Goal: Task Accomplishment & Management: Complete application form

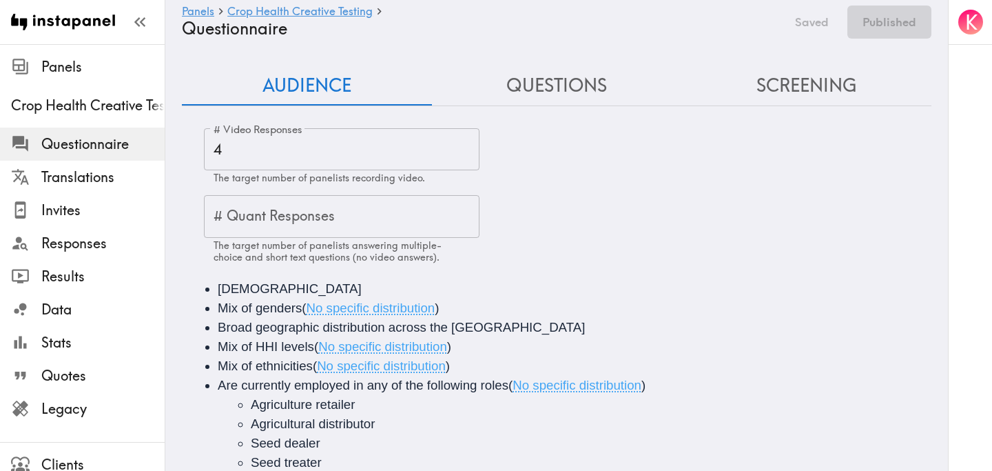
click at [528, 75] on button "Questions" at bounding box center [557, 85] width 250 height 39
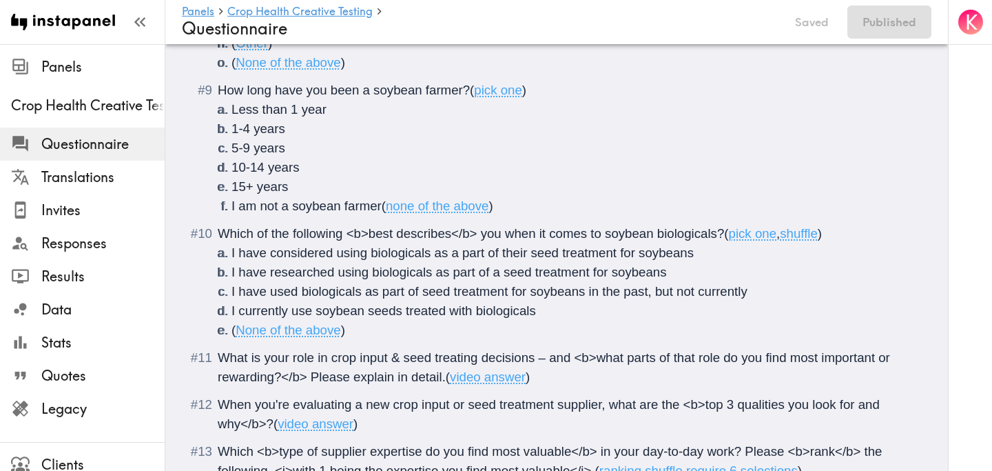
scroll to position [1241, 0]
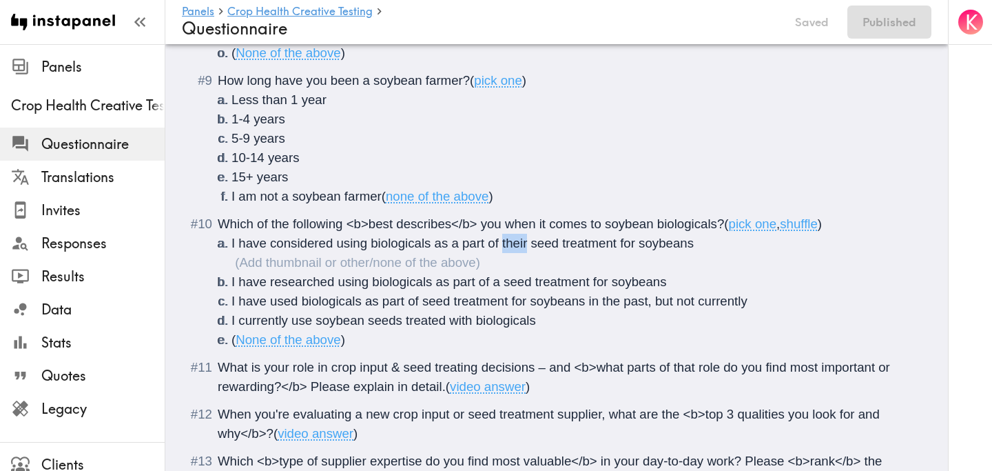
drag, startPoint x: 528, startPoint y: 245, endPoint x: 503, endPoint y: 244, distance: 24.8
click at [503, 244] on span "I have considered using biologicals as a part of their seed treatment for soybe…" at bounding box center [462, 243] width 462 height 14
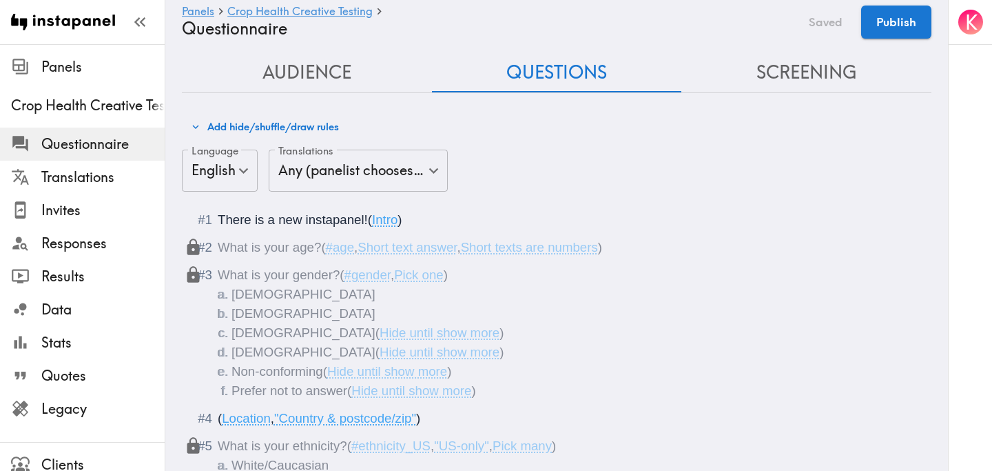
scroll to position [0, 0]
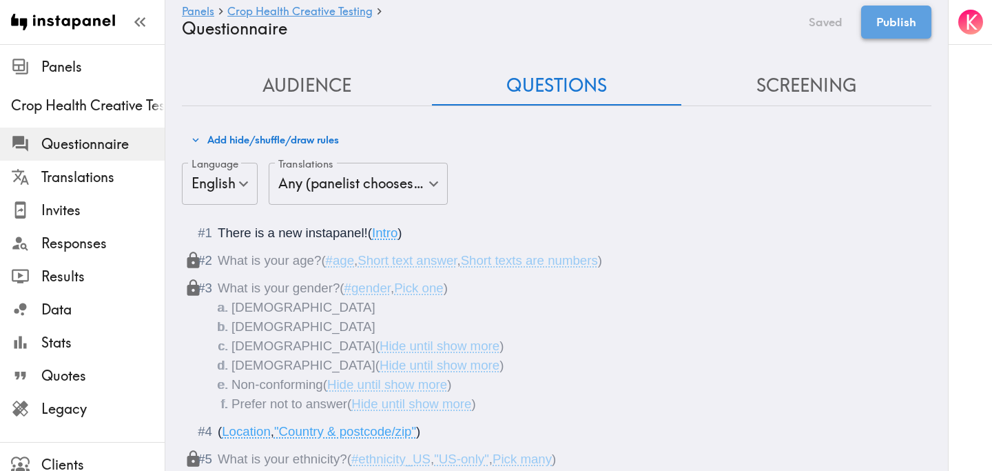
click at [909, 18] on button "Publish" at bounding box center [896, 22] width 70 height 33
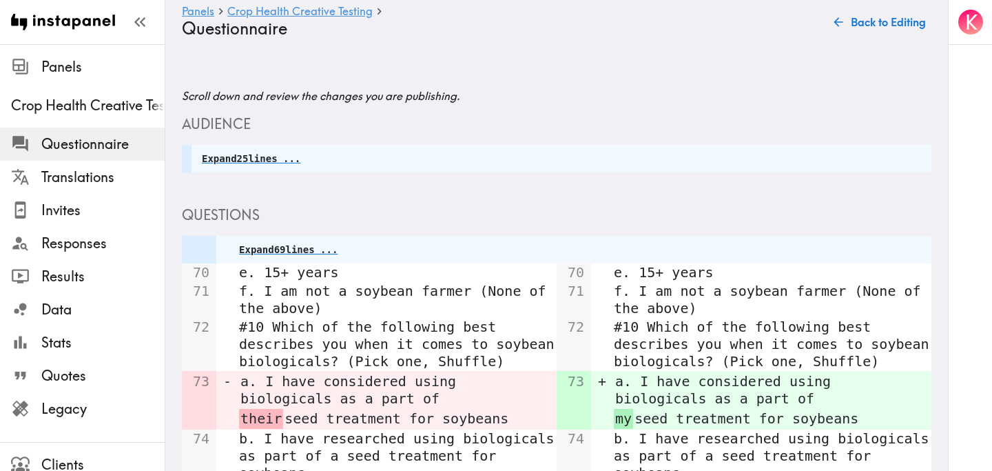
click at [109, 143] on span "Questionnaire" at bounding box center [102, 143] width 123 height 19
click at [843, 17] on icon "button" at bounding box center [839, 22] width 14 height 14
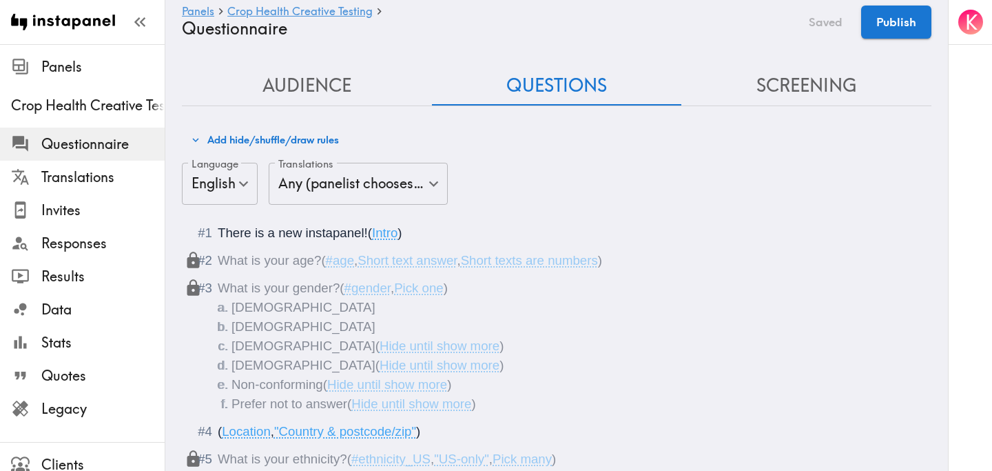
click at [838, 87] on button "Screening" at bounding box center [806, 85] width 250 height 39
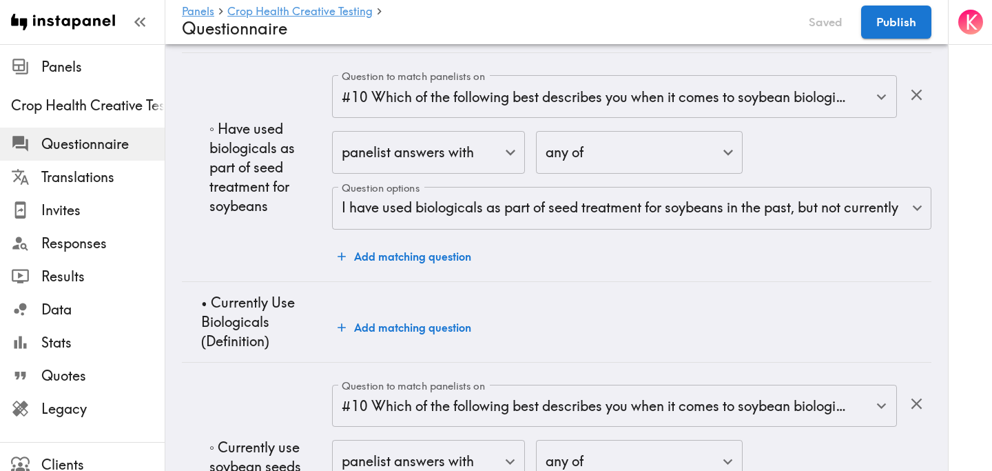
scroll to position [5121, 0]
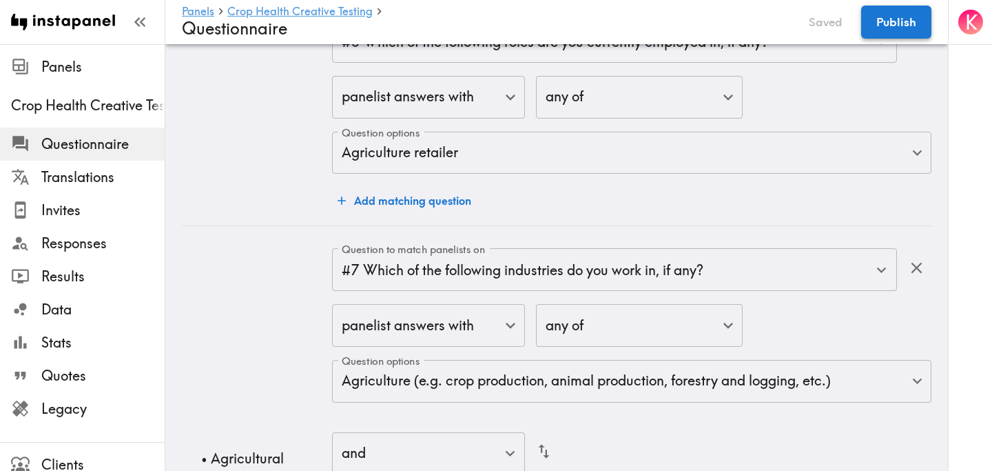
click at [897, 12] on button "Publish" at bounding box center [896, 22] width 70 height 33
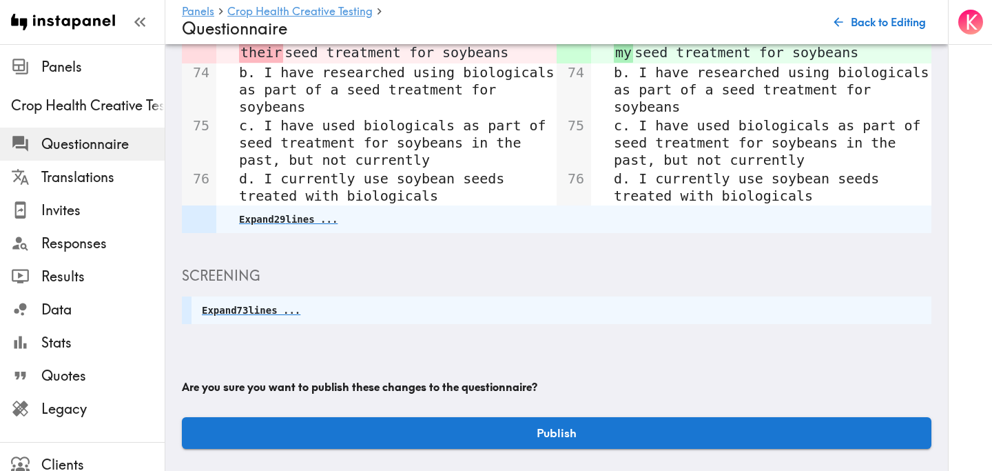
scroll to position [366, 0]
click at [592, 427] on button "Publish" at bounding box center [557, 433] width 750 height 32
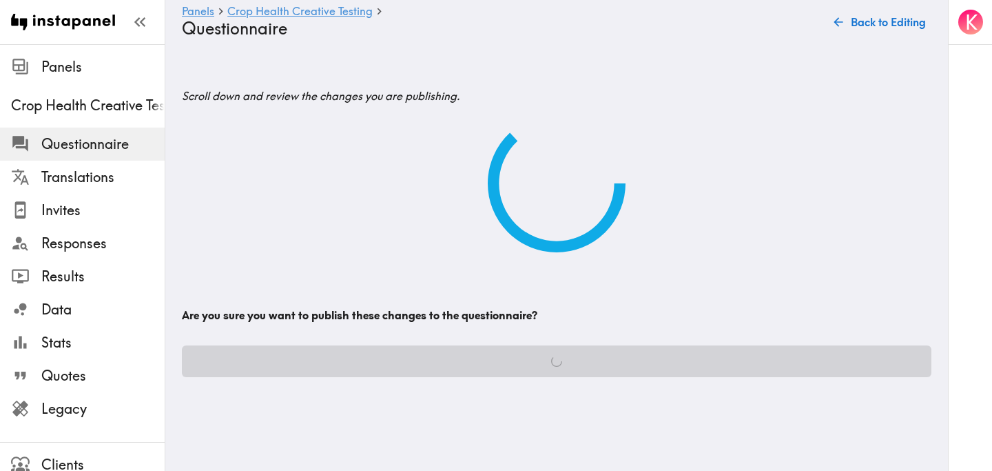
scroll to position [0, 0]
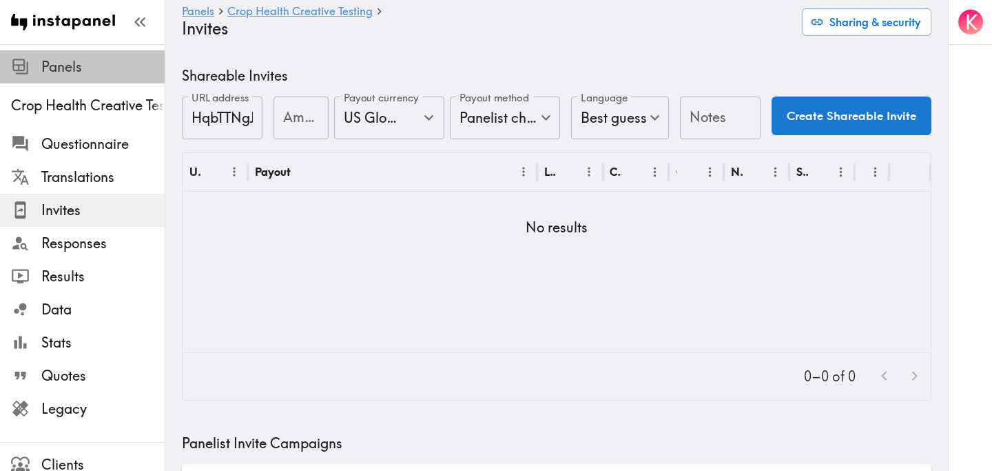
click at [85, 70] on span "Panels" at bounding box center [102, 66] width 123 height 19
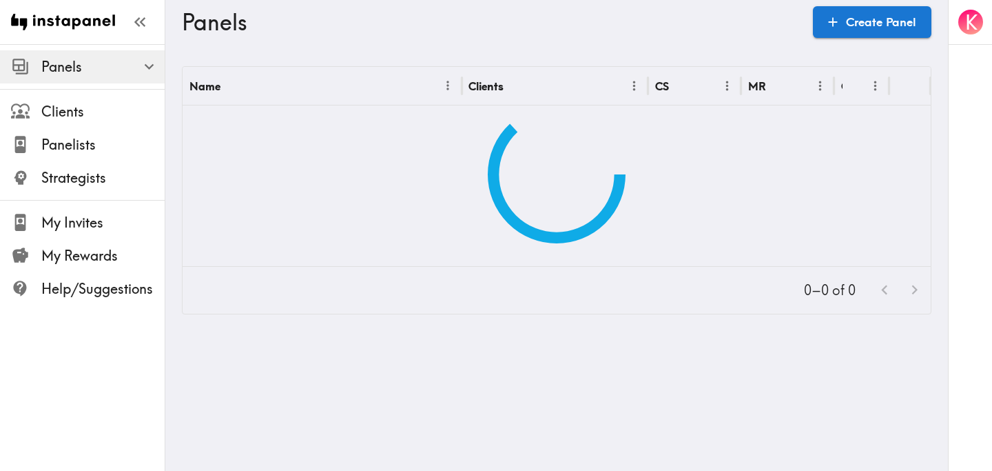
click at [107, 72] on span "Panels" at bounding box center [102, 66] width 123 height 19
click at [141, 65] on icon "button" at bounding box center [149, 66] width 19 height 19
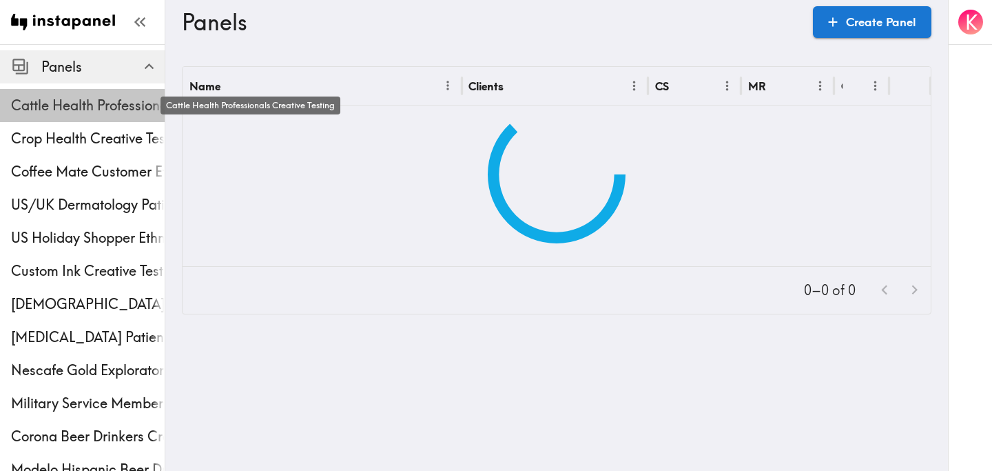
click at [107, 113] on span "Cattle Health Professionals Creative Testing" at bounding box center [88, 105] width 154 height 19
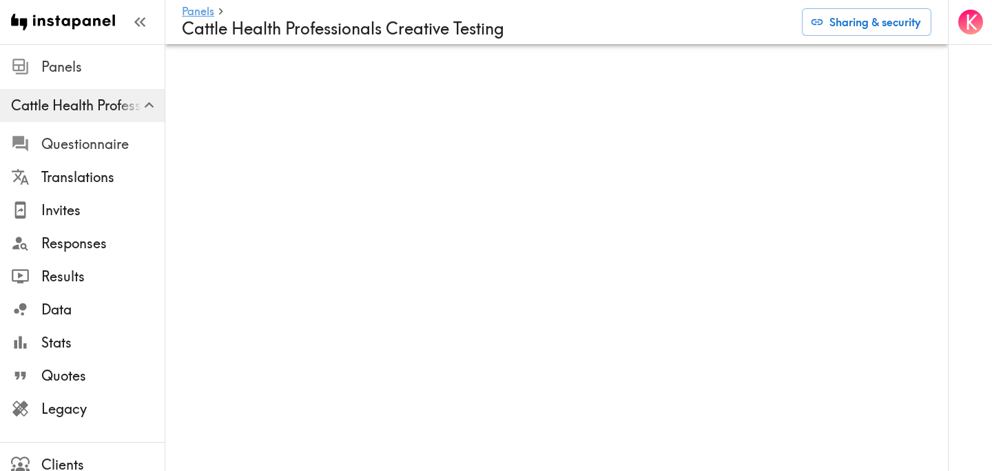
click at [132, 145] on span "Questionnaire" at bounding box center [102, 143] width 123 height 19
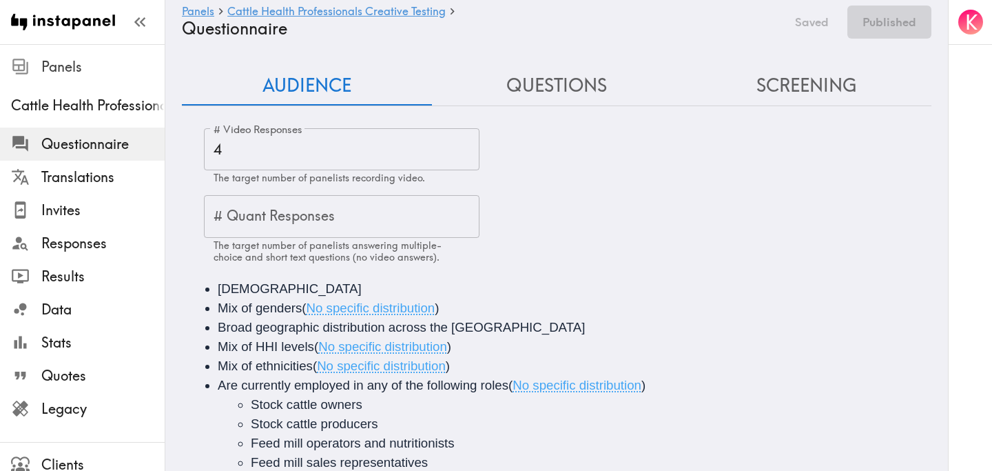
click at [597, 92] on button "Questions" at bounding box center [557, 85] width 250 height 39
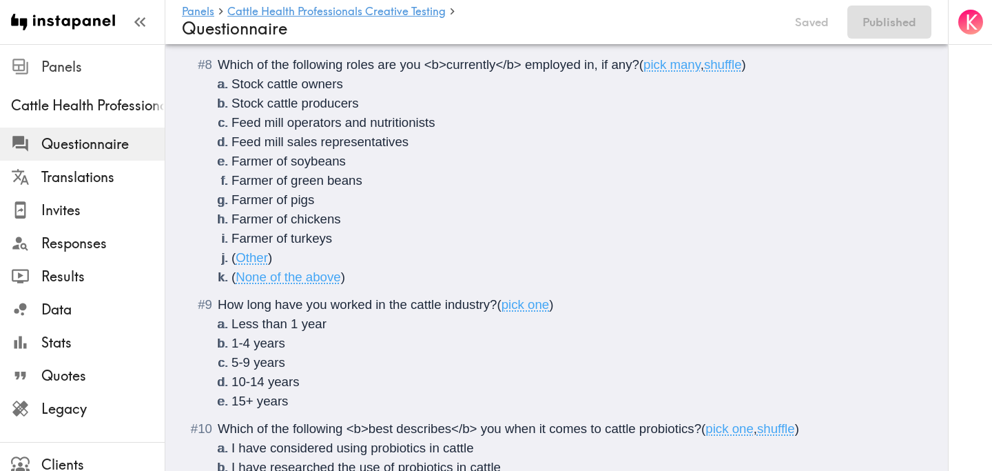
scroll to position [940, 0]
click at [340, 85] on span "Stock cattle owners" at bounding box center [287, 83] width 112 height 14
click at [358, 105] on li "Stock cattle producers" at bounding box center [572, 102] width 683 height 19
click at [340, 127] on span "Feed mill operators and nutritionists" at bounding box center [333, 121] width 204 height 14
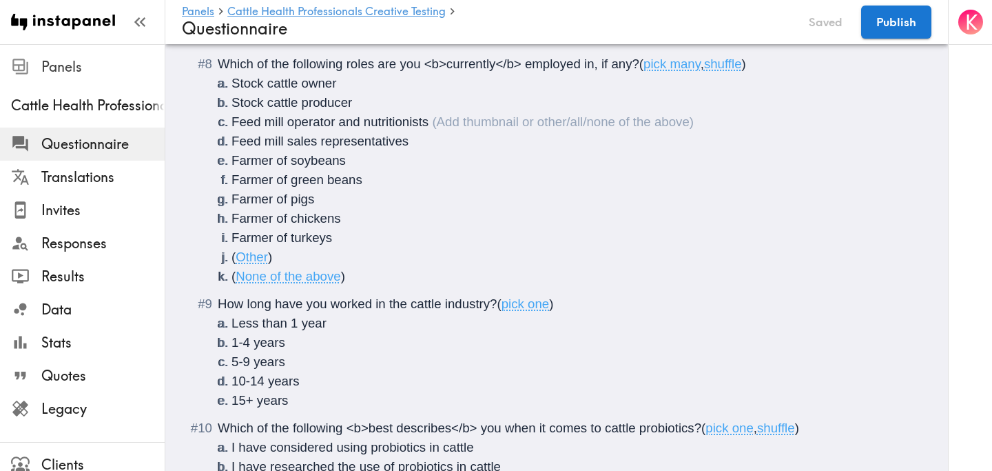
click at [427, 125] on span "Feed mill operator and nutritionists" at bounding box center [329, 121] width 197 height 14
click at [418, 134] on li "Feed mill sales representatives" at bounding box center [572, 141] width 683 height 19
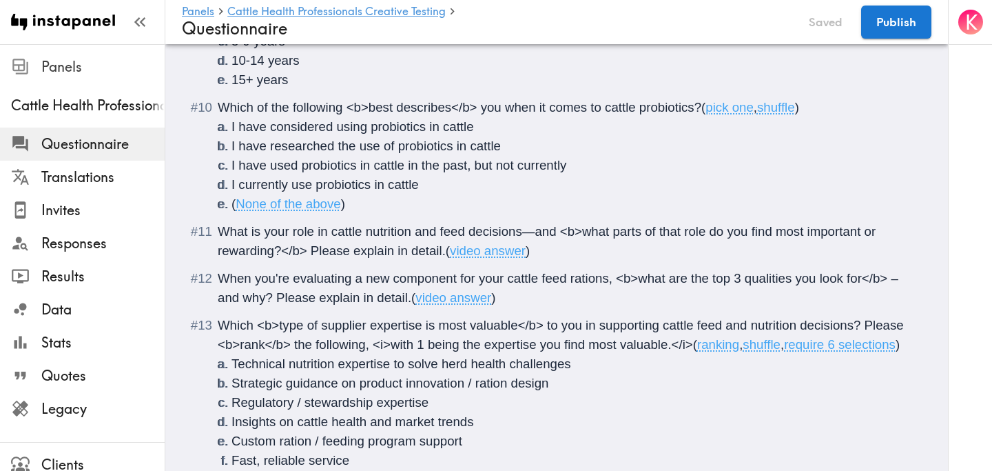
scroll to position [1277, 0]
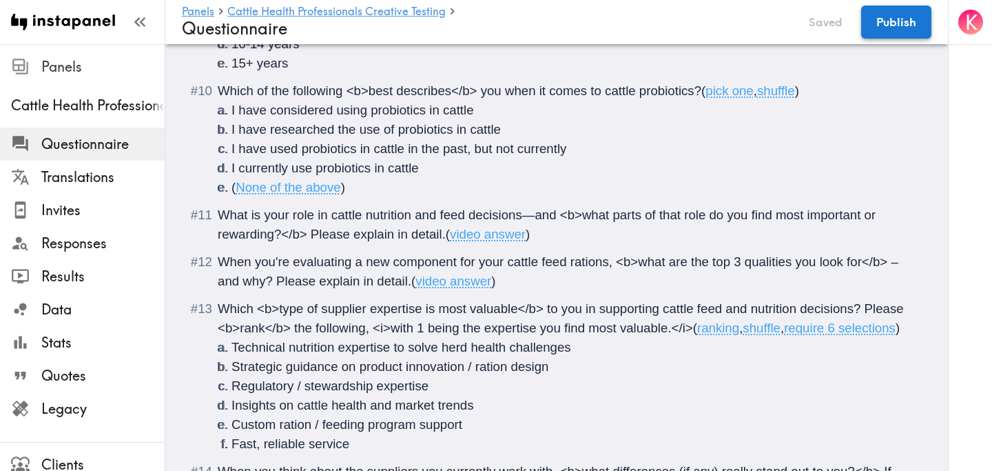
click at [904, 25] on button "Publish" at bounding box center [896, 22] width 70 height 33
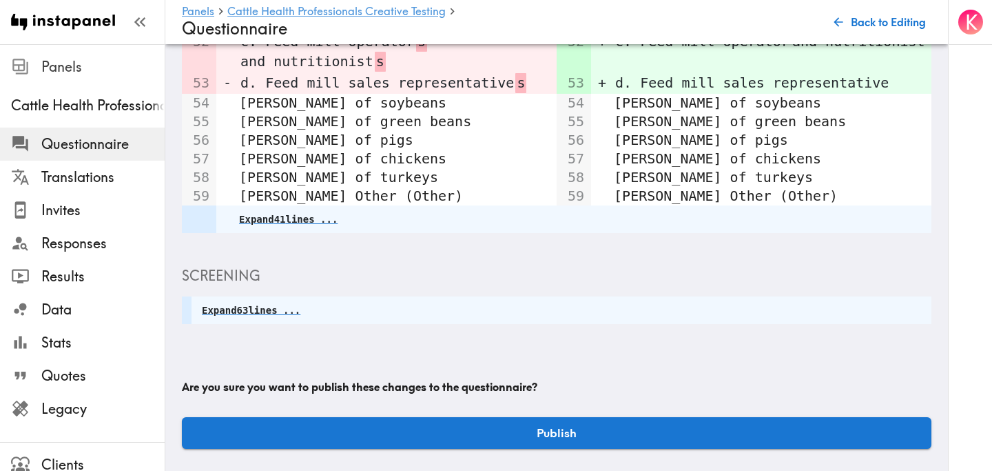
scroll to position [382, 0]
click at [539, 425] on button "Publish" at bounding box center [557, 433] width 750 height 32
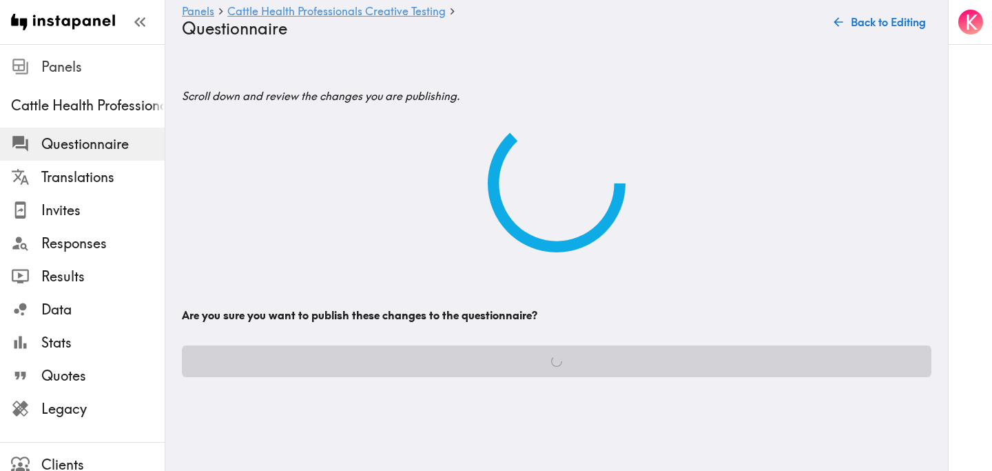
scroll to position [0, 0]
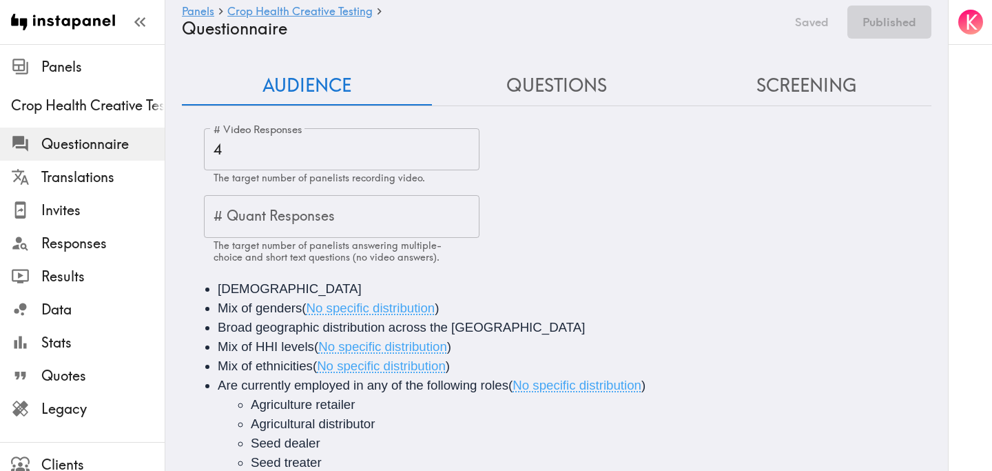
click at [568, 98] on button "Questions" at bounding box center [557, 85] width 250 height 39
